Goal: Task Accomplishment & Management: Use online tool/utility

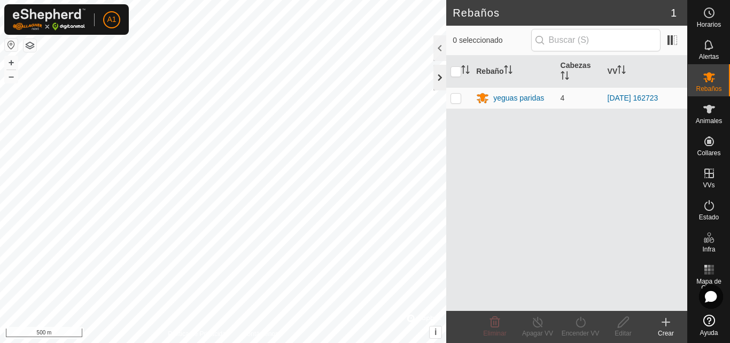
click at [441, 76] on div at bounding box center [440, 78] width 13 height 26
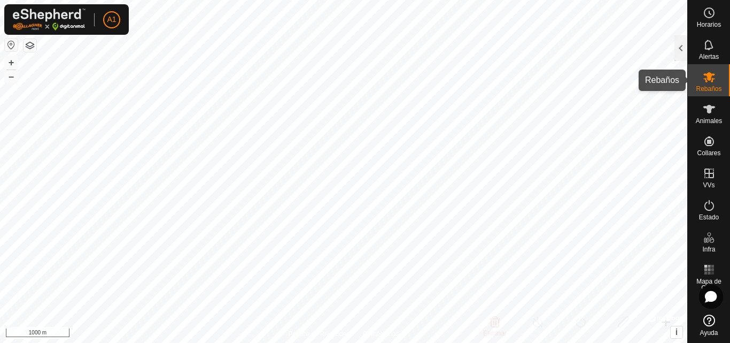
click at [704, 82] on icon at bounding box center [709, 77] width 13 height 13
click at [683, 57] on div at bounding box center [681, 48] width 13 height 26
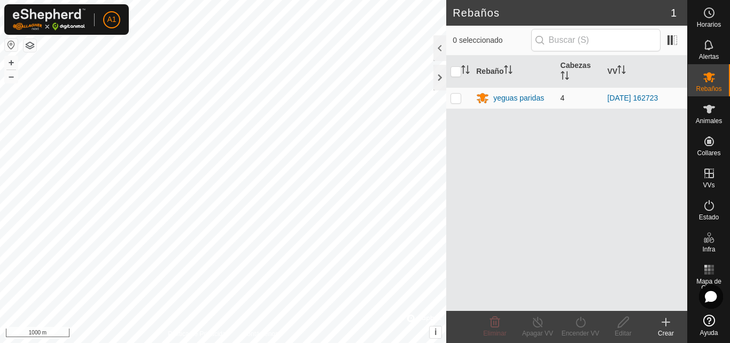
click at [458, 97] on p-checkbox at bounding box center [456, 98] width 11 height 9
checkbox input "true"
click at [536, 326] on icon at bounding box center [538, 321] width 10 height 11
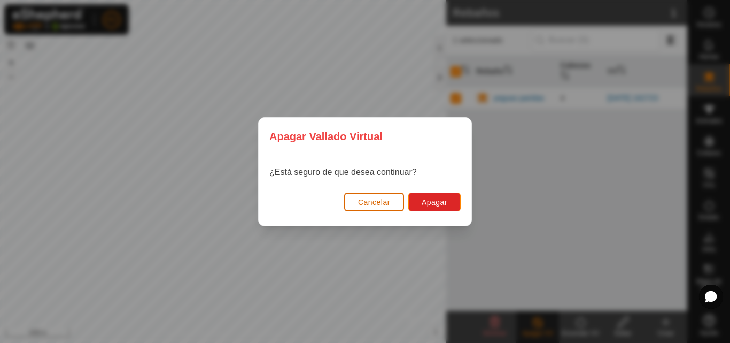
click at [377, 205] on span "Cancelar" at bounding box center [374, 202] width 32 height 9
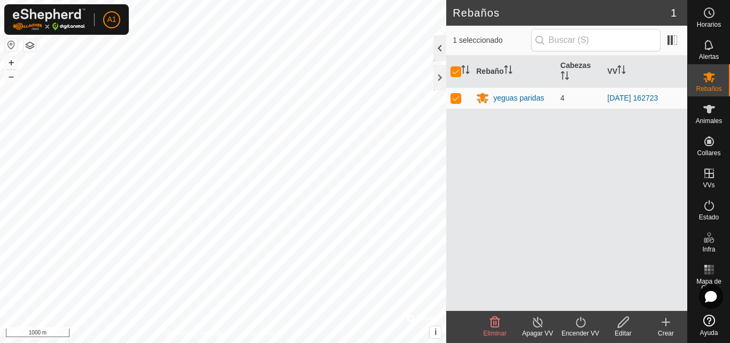
click at [435, 49] on div at bounding box center [440, 48] width 13 height 26
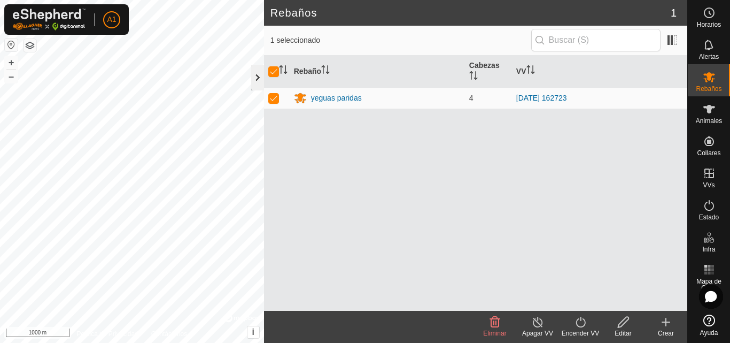
click at [251, 72] on div at bounding box center [257, 78] width 13 height 26
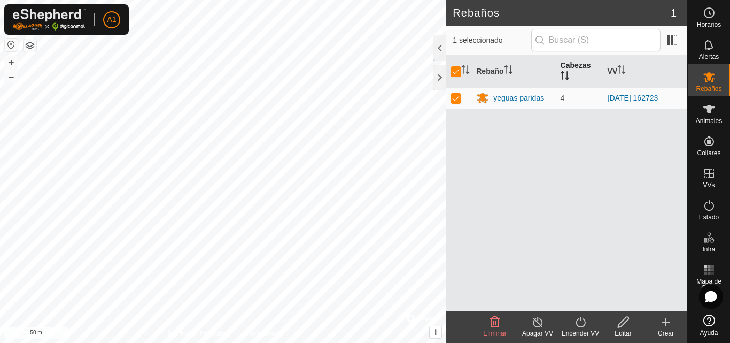
click at [563, 72] on icon "Activar para ordenar" at bounding box center [562, 75] width 1 height 9
click at [564, 74] on icon "Activar para ordenar" at bounding box center [565, 75] width 9 height 9
click at [570, 82] on th "Cabezas" at bounding box center [579, 72] width 47 height 32
click at [569, 81] on p-sorticon "Activar para ordenar" at bounding box center [565, 77] width 9 height 9
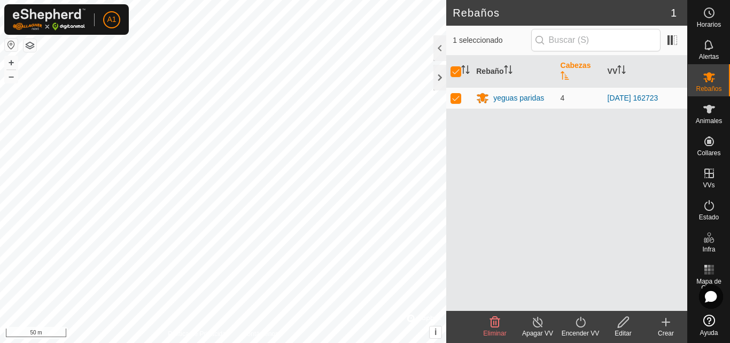
click at [569, 81] on p-sorticon "Activar para ordenar" at bounding box center [565, 77] width 9 height 9
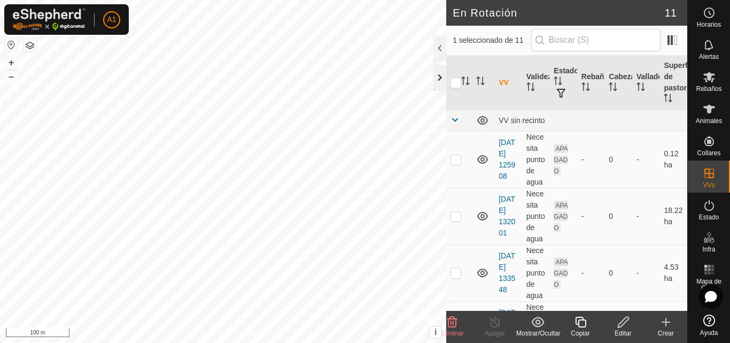
click at [445, 76] on div at bounding box center [440, 78] width 13 height 26
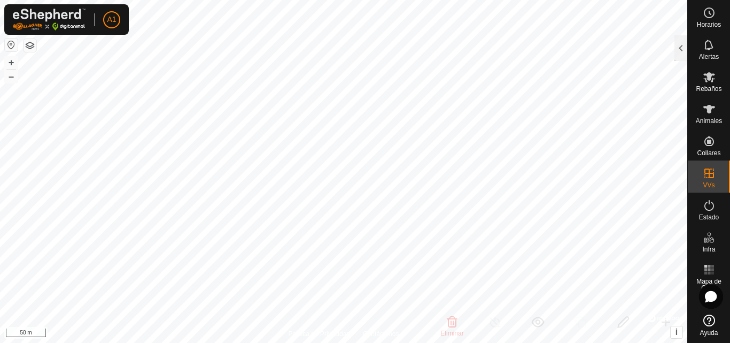
checkbox input "false"
checkbox input "true"
click at [678, 56] on div at bounding box center [681, 48] width 13 height 26
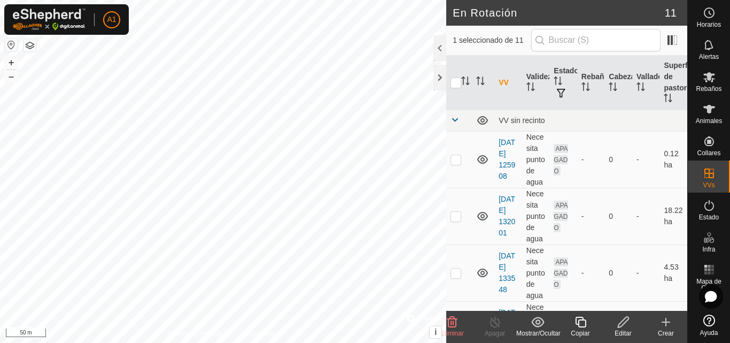
click at [661, 328] on div "Crear" at bounding box center [666, 333] width 43 height 10
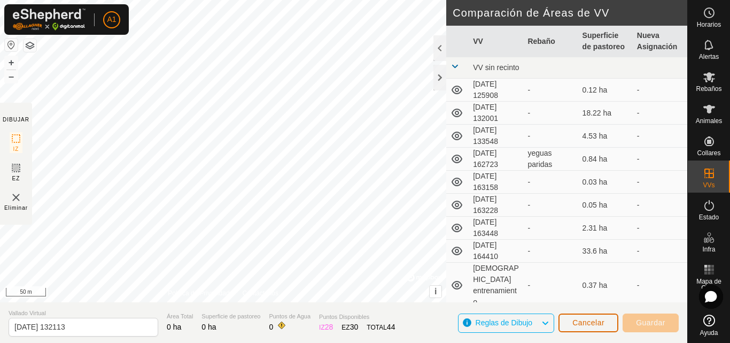
click at [614, 324] on button "Cancelar" at bounding box center [589, 322] width 60 height 19
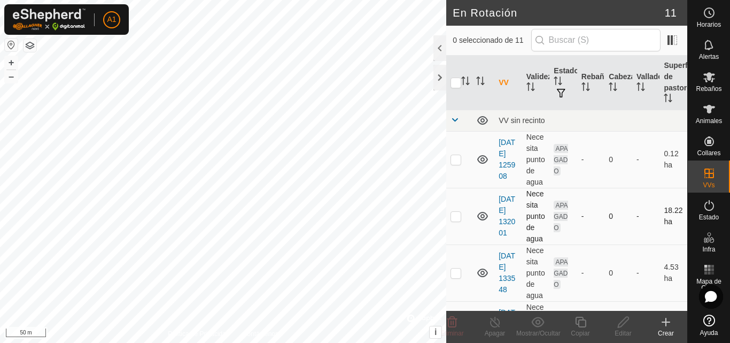
checkbox input "true"
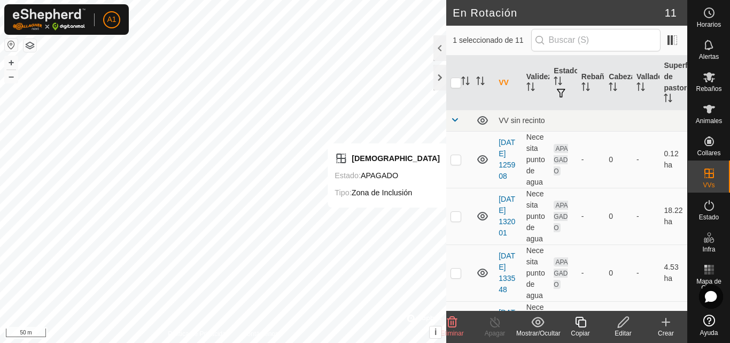
click at [625, 318] on icon at bounding box center [623, 321] width 13 height 13
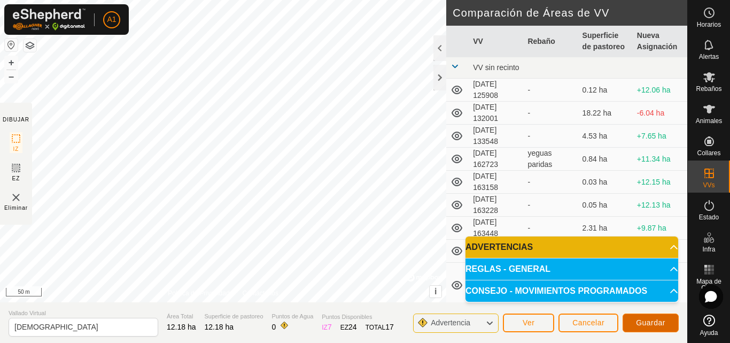
click at [645, 321] on span "Guardar" at bounding box center [650, 322] width 29 height 9
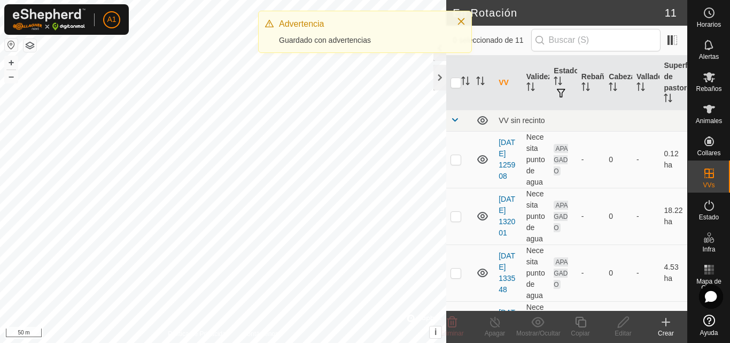
click at [663, 323] on icon at bounding box center [666, 321] width 13 height 13
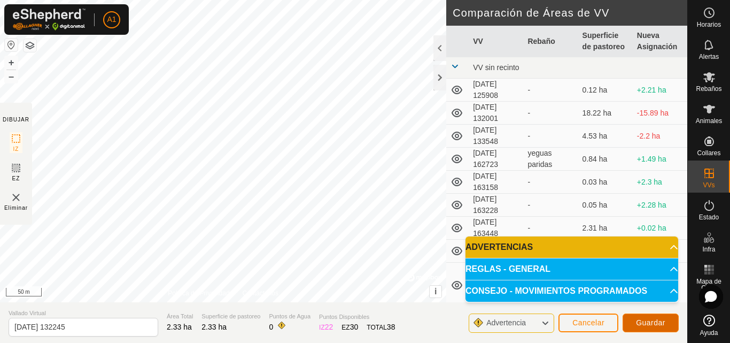
click at [656, 321] on span "Guardar" at bounding box center [650, 322] width 29 height 9
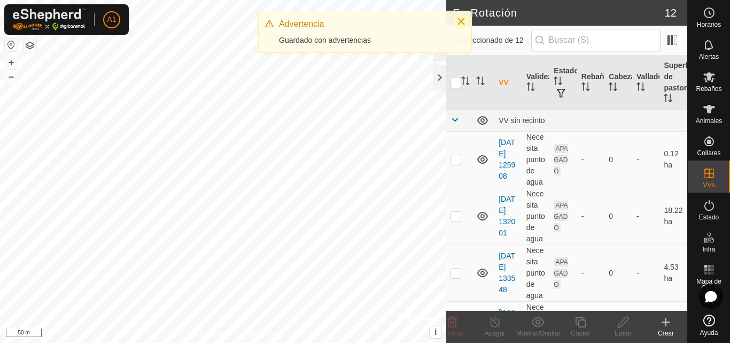
click at [458, 23] on icon "Close" at bounding box center [461, 21] width 9 height 9
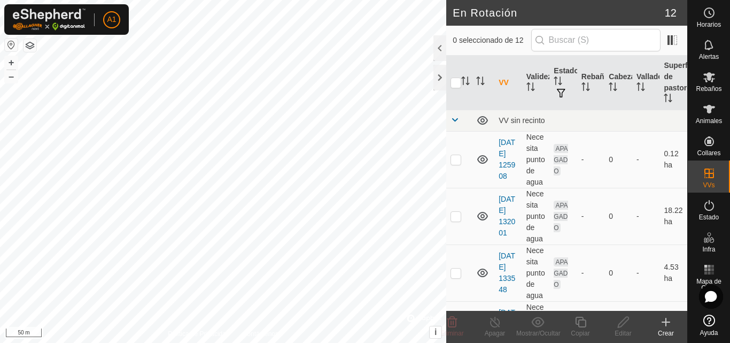
click at [666, 326] on icon at bounding box center [666, 321] width 0 height 7
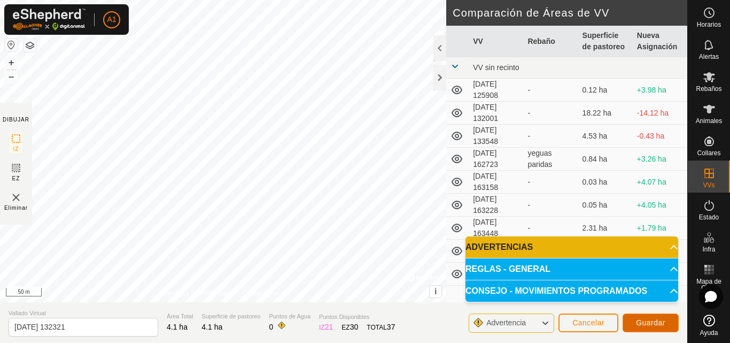
click at [658, 323] on span "Guardar" at bounding box center [650, 322] width 29 height 9
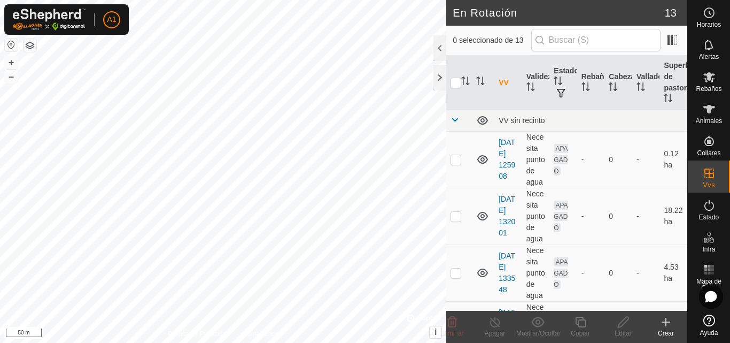
click at [666, 333] on div "Crear" at bounding box center [666, 333] width 43 height 10
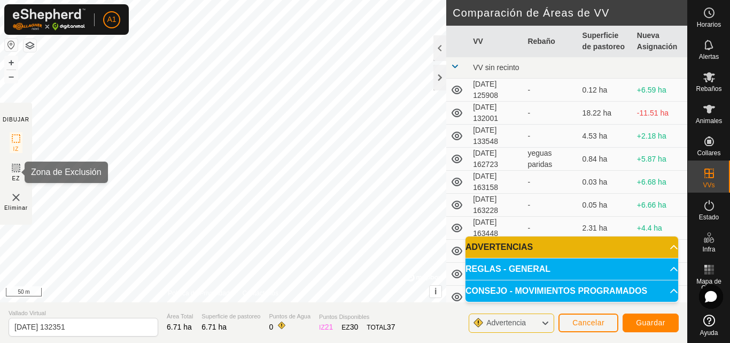
click at [12, 171] on rect at bounding box center [16, 168] width 9 height 9
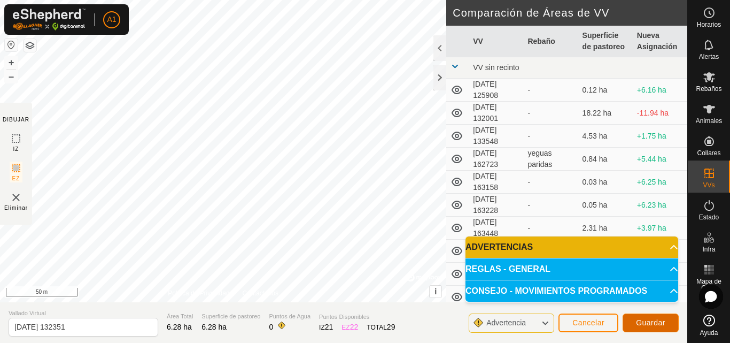
click at [643, 321] on span "Guardar" at bounding box center [650, 322] width 29 height 9
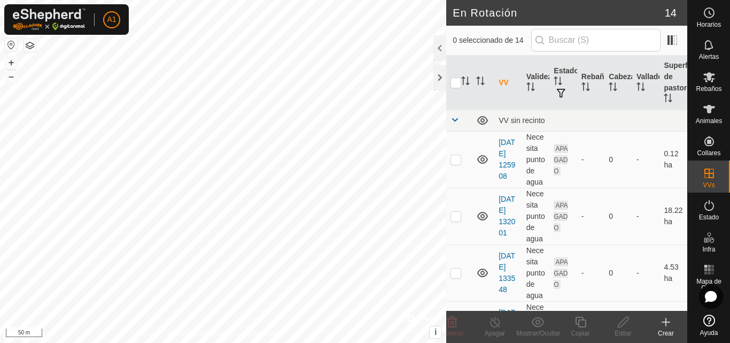
click at [666, 323] on icon at bounding box center [666, 321] width 0 height 7
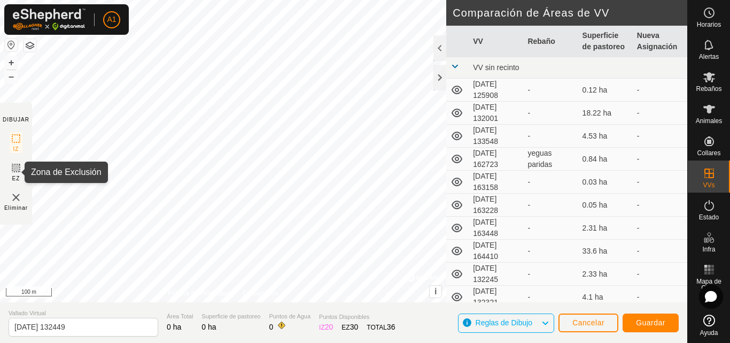
drag, startPoint x: 11, startPoint y: 166, endPoint x: 28, endPoint y: 166, distance: 17.6
click at [11, 165] on icon at bounding box center [16, 167] width 13 height 13
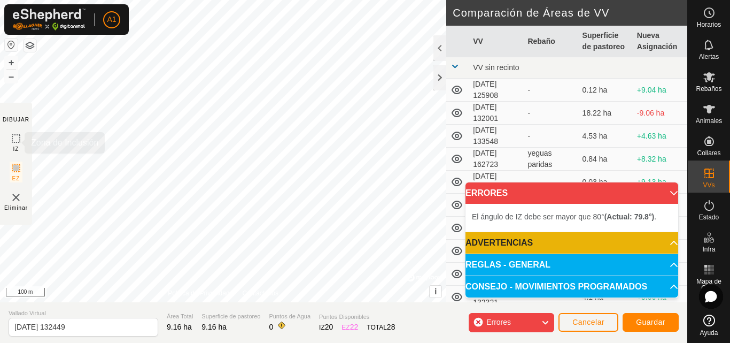
click at [19, 137] on icon at bounding box center [16, 138] width 13 height 13
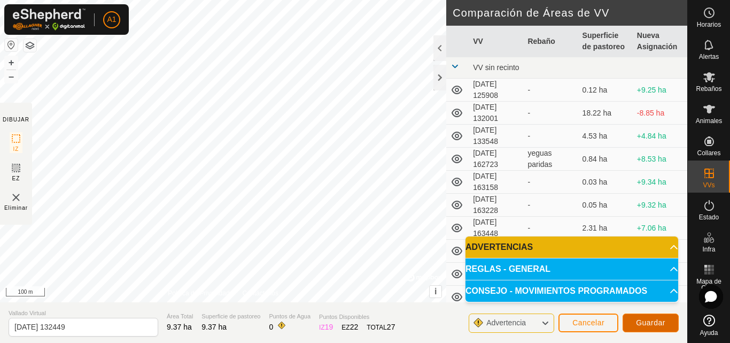
click at [652, 324] on span "Guardar" at bounding box center [650, 322] width 29 height 9
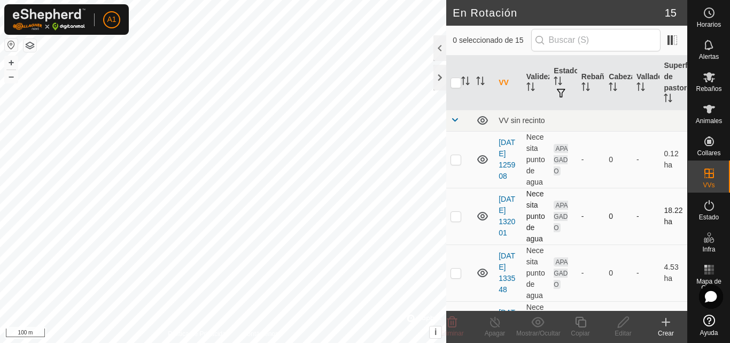
checkbox input "true"
click at [626, 328] on icon at bounding box center [623, 321] width 13 height 13
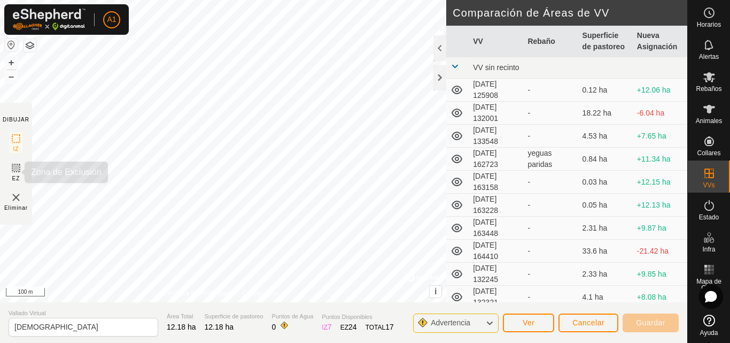
click at [11, 171] on icon at bounding box center [16, 167] width 13 height 13
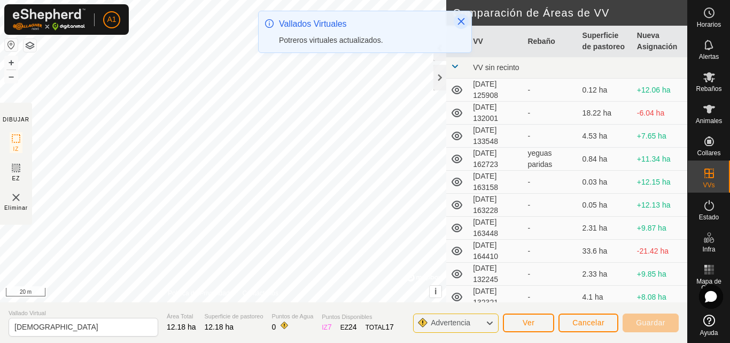
click at [462, 19] on icon "Close" at bounding box center [461, 21] width 9 height 9
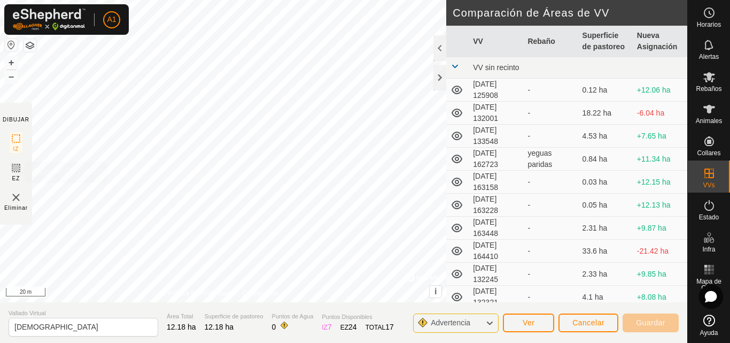
click at [13, 177] on span "EZ" at bounding box center [16, 178] width 8 height 8
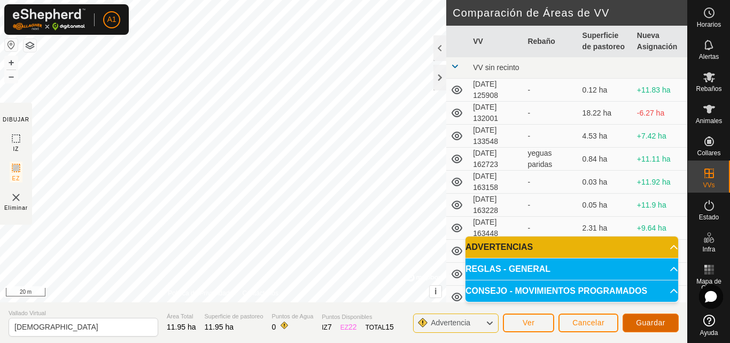
click at [659, 324] on span "Guardar" at bounding box center [650, 322] width 29 height 9
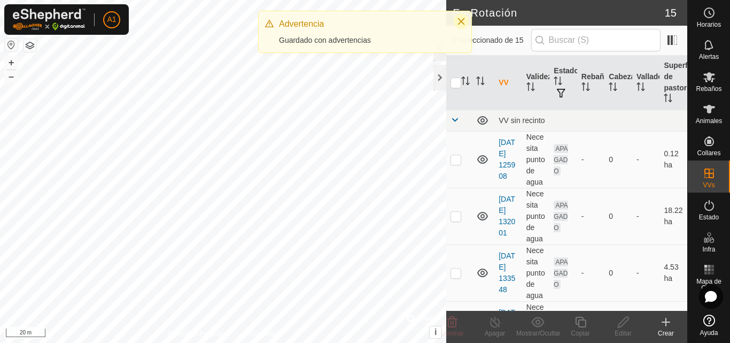
click at [466, 19] on button "Close" at bounding box center [461, 21] width 15 height 15
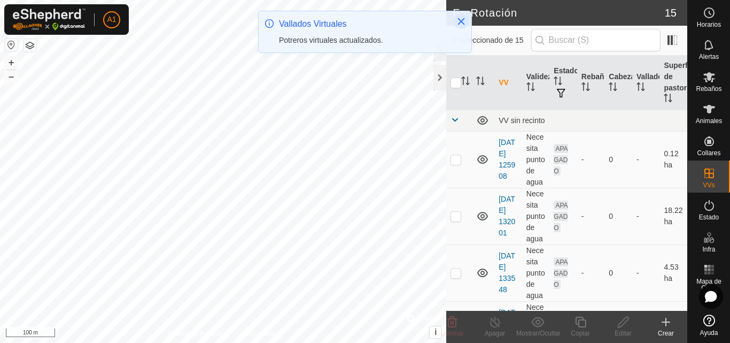
click at [458, 22] on icon "Close" at bounding box center [461, 21] width 9 height 9
